Goal: Information Seeking & Learning: Learn about a topic

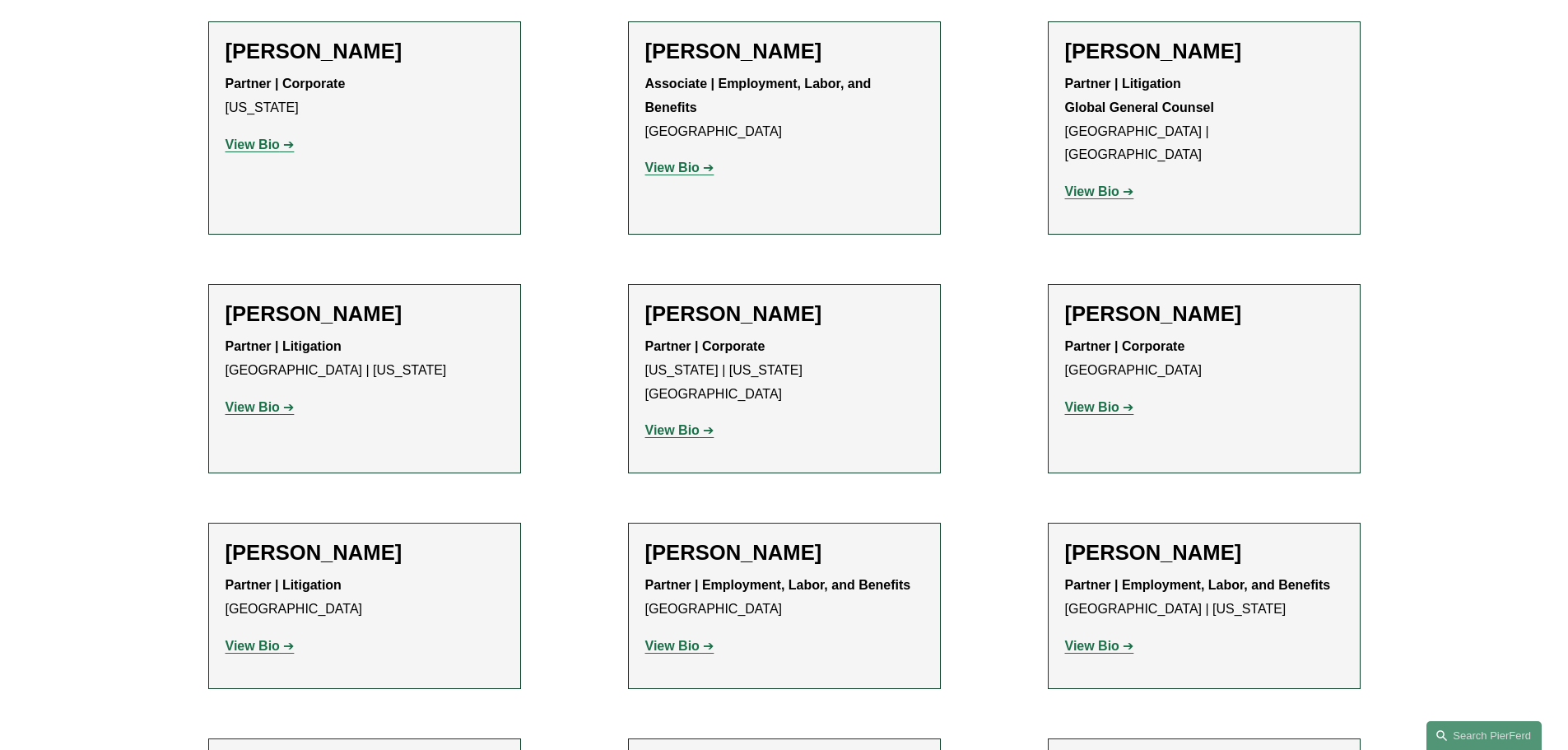
scroll to position [8154, 0]
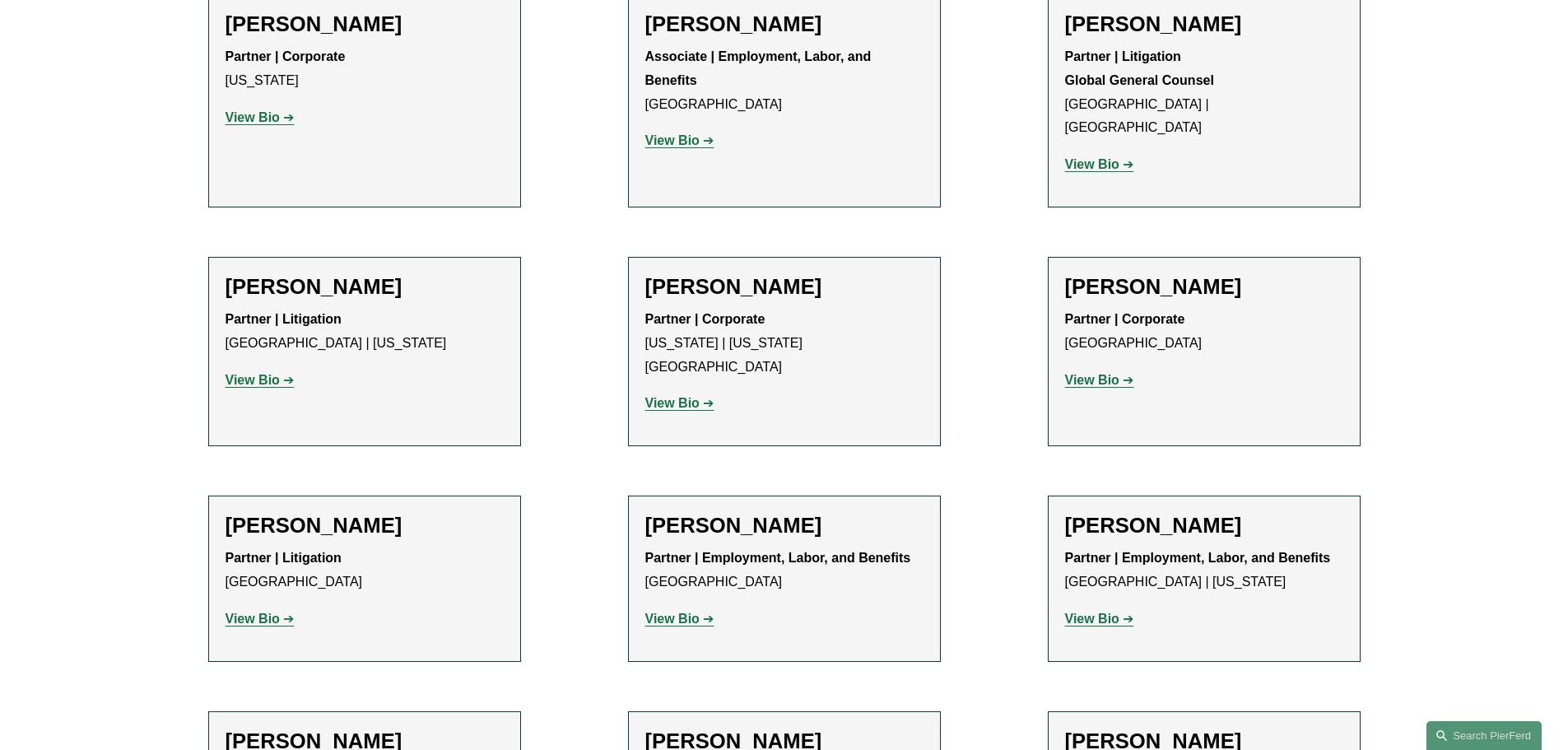
click at [253, 612] on strong "View Bio" at bounding box center [252, 619] width 54 height 14
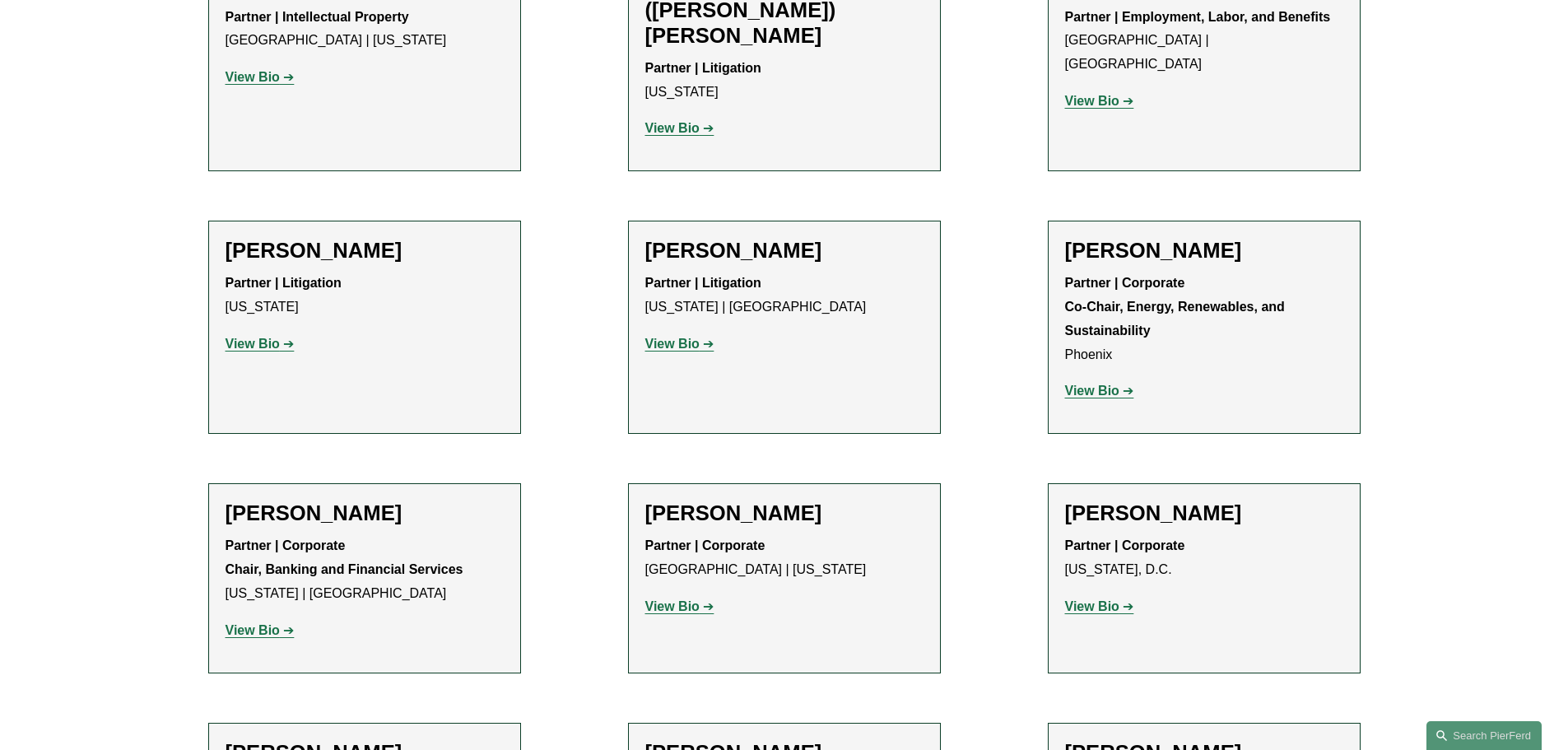
scroll to position [5024, 0]
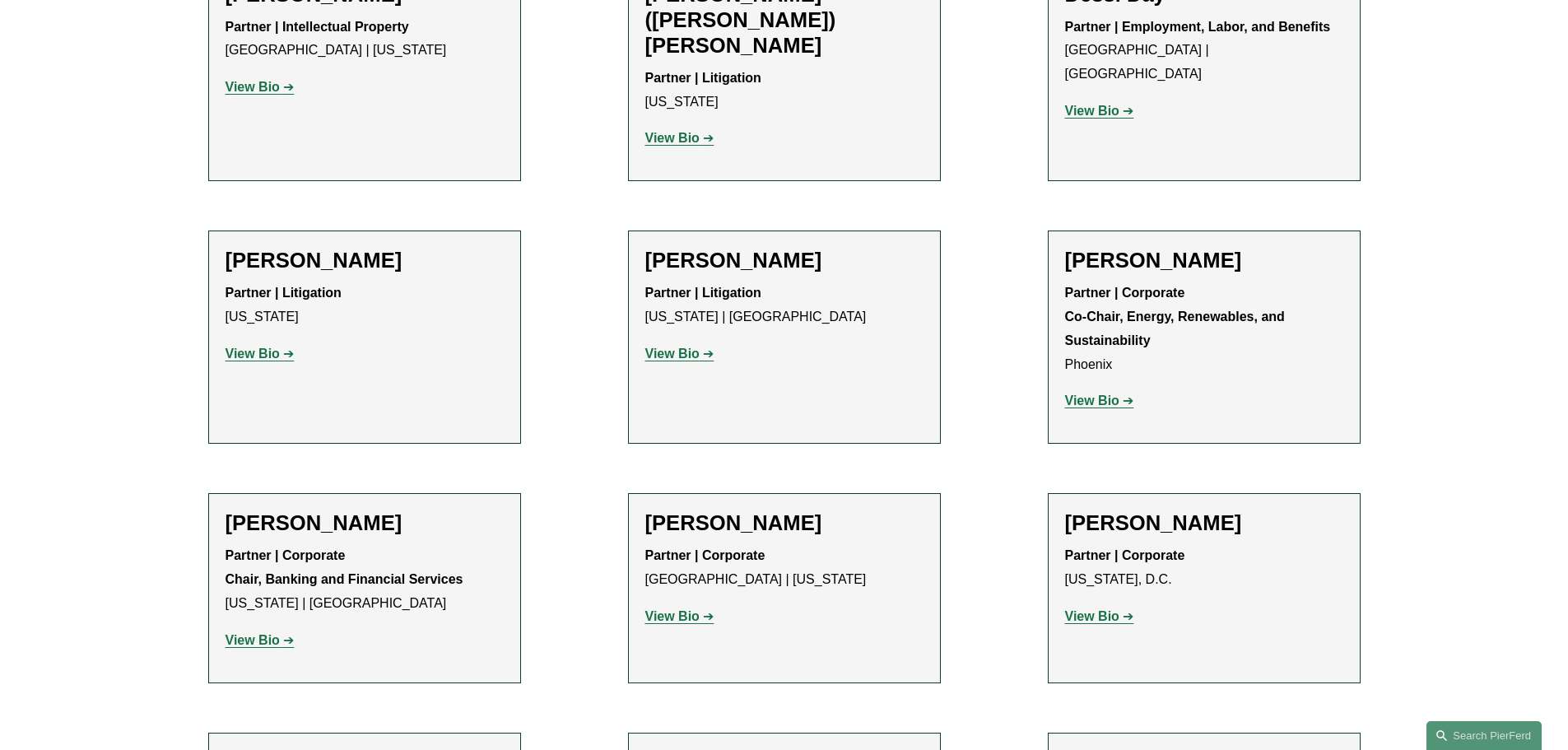
click at [1103, 394] on strong "View Bio" at bounding box center [1093, 401] width 54 height 14
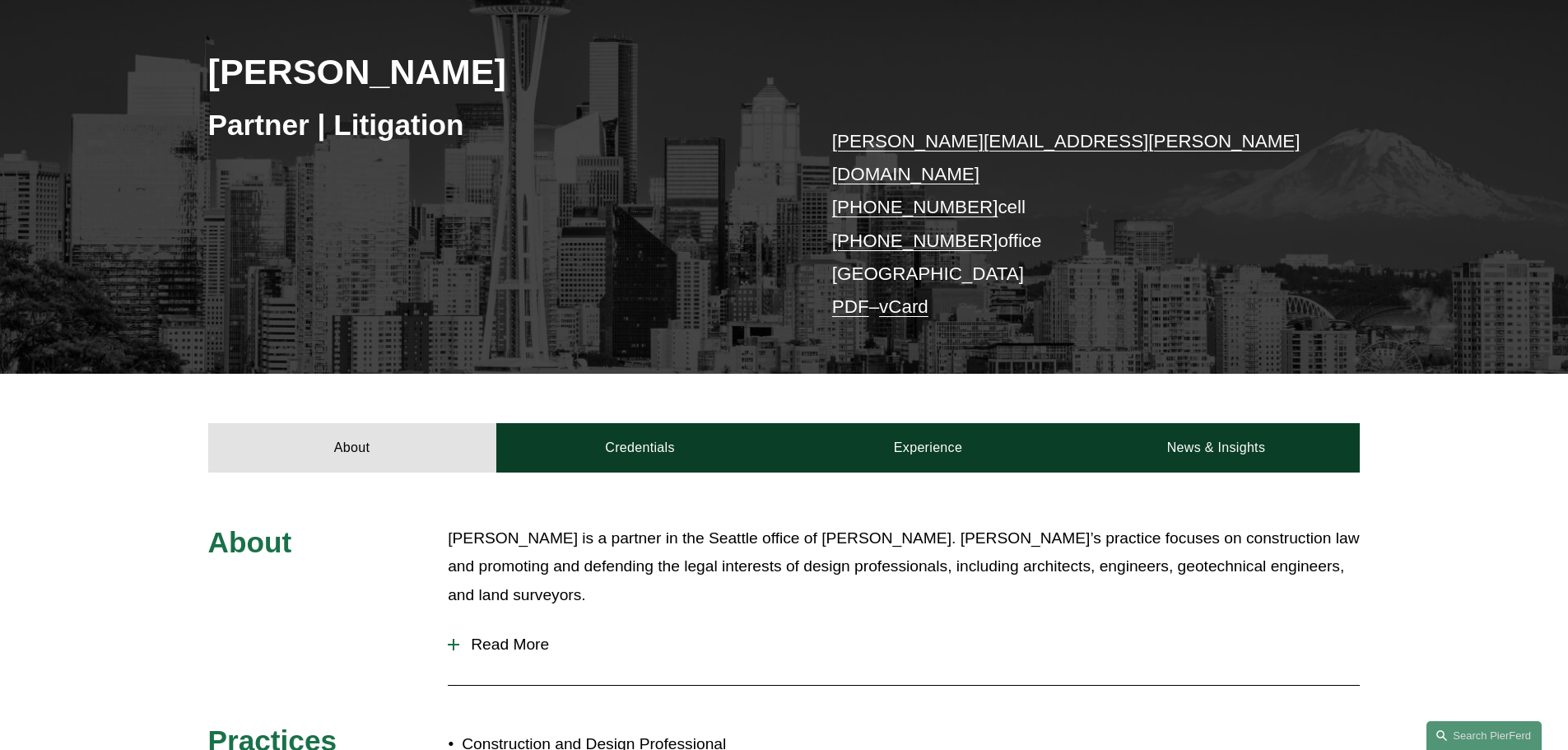
scroll to position [247, 0]
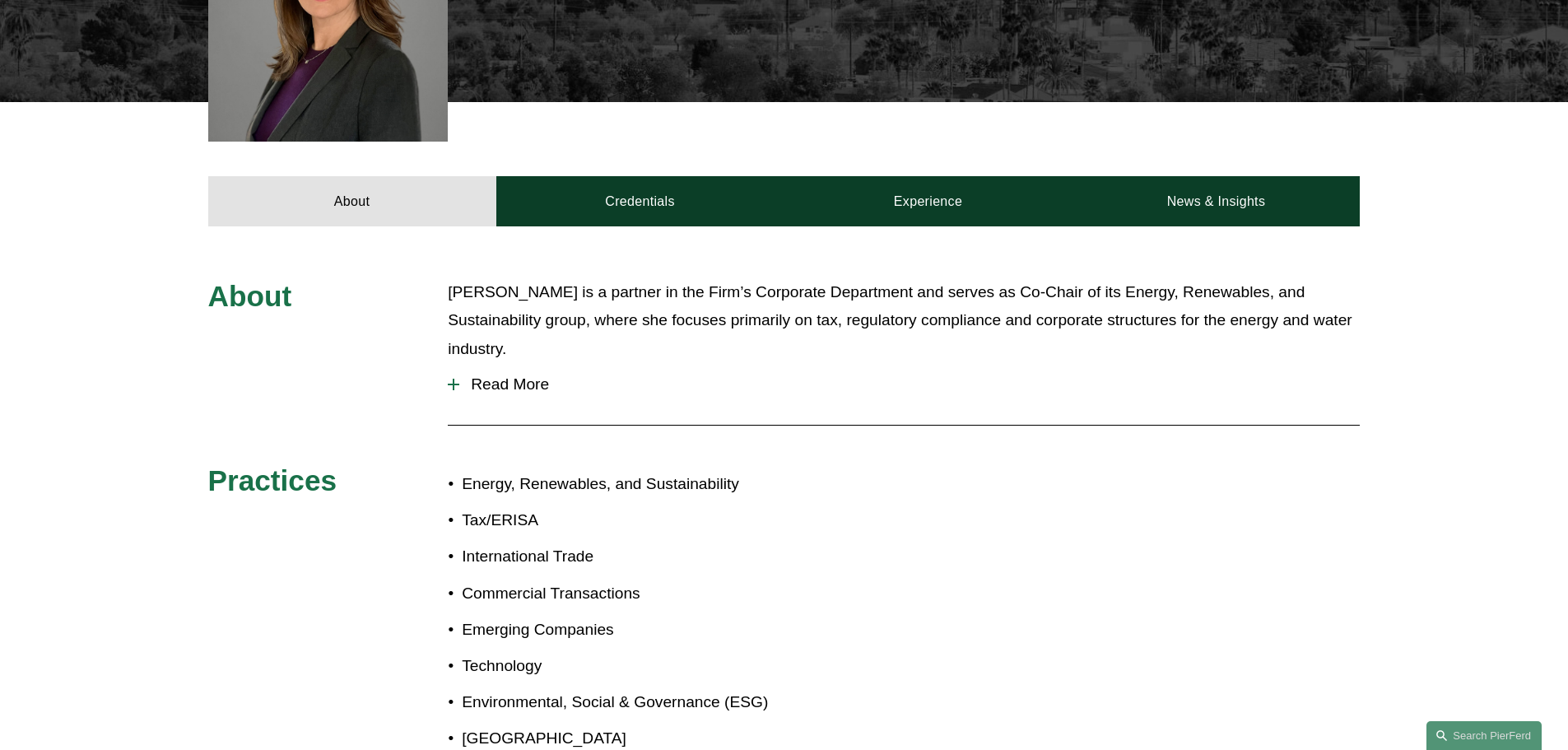
scroll to position [659, 0]
